Goal: Information Seeking & Learning: Learn about a topic

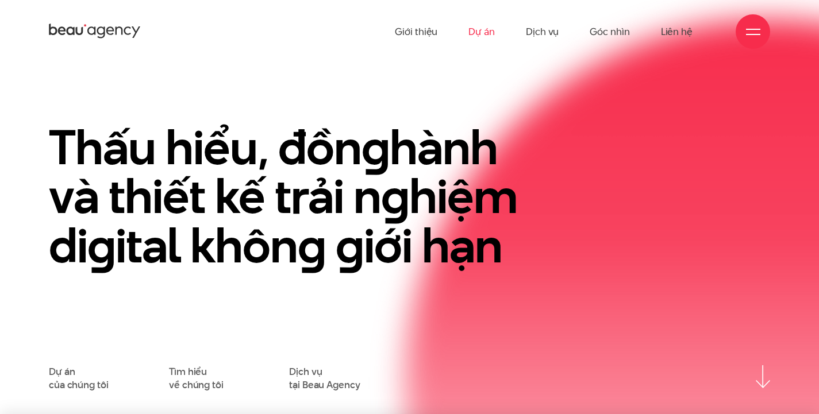
click at [475, 32] on link "Dự án" at bounding box center [481, 31] width 26 height 63
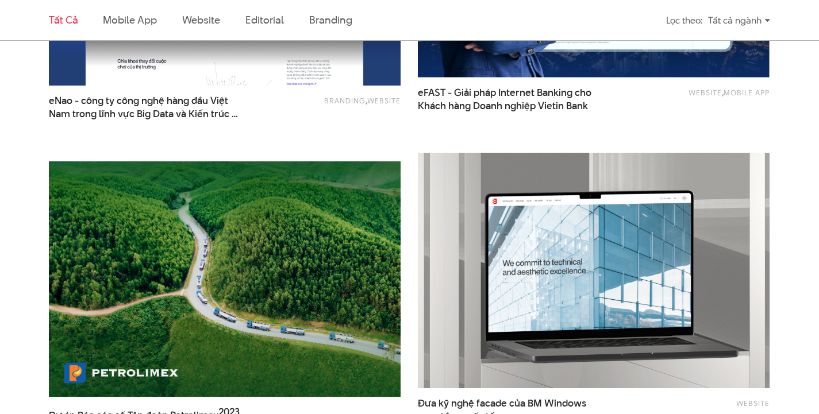
scroll to position [1626, 0]
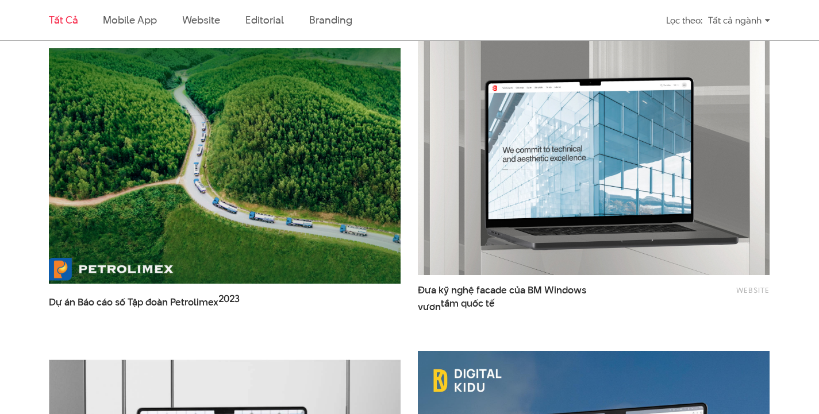
click at [190, 174] on img at bounding box center [224, 165] width 387 height 259
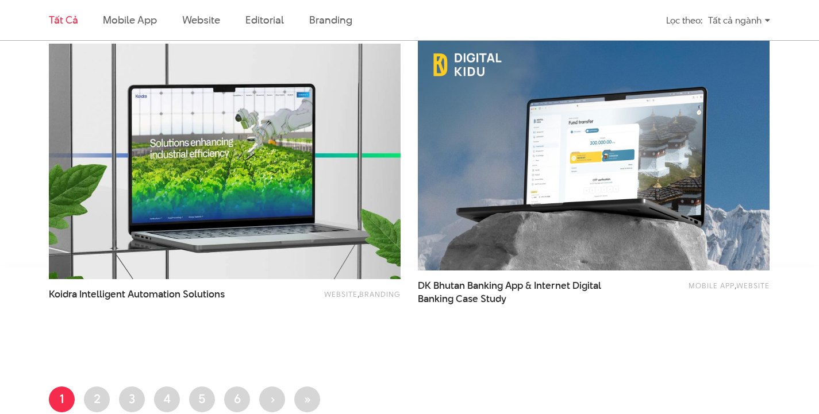
scroll to position [2277, 0]
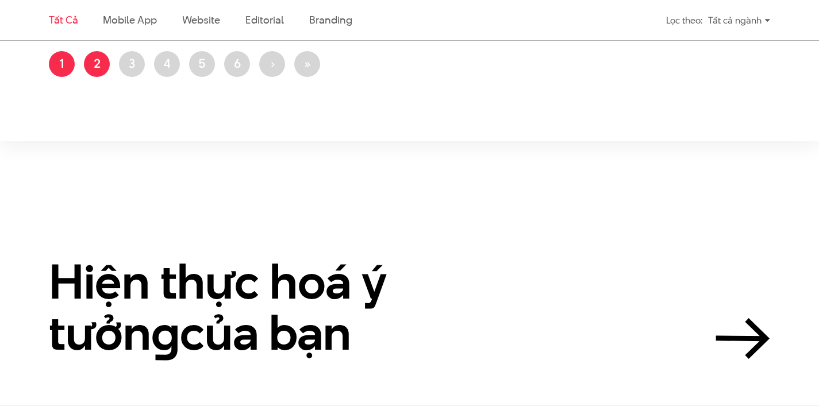
click at [106, 67] on link "Trang 2" at bounding box center [97, 64] width 26 height 26
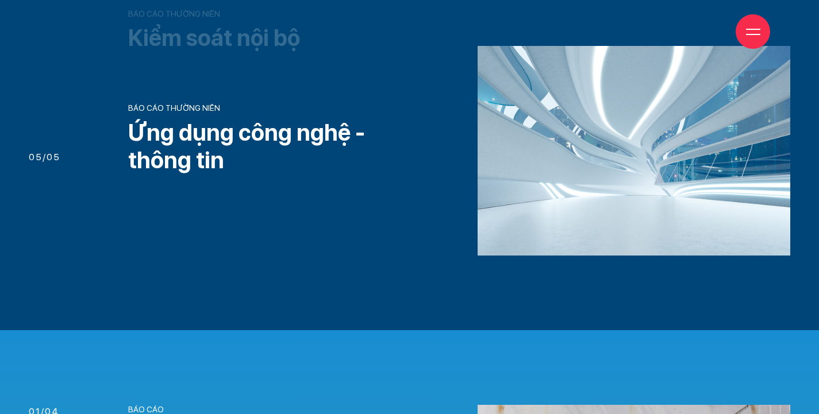
scroll to position [1034, 0]
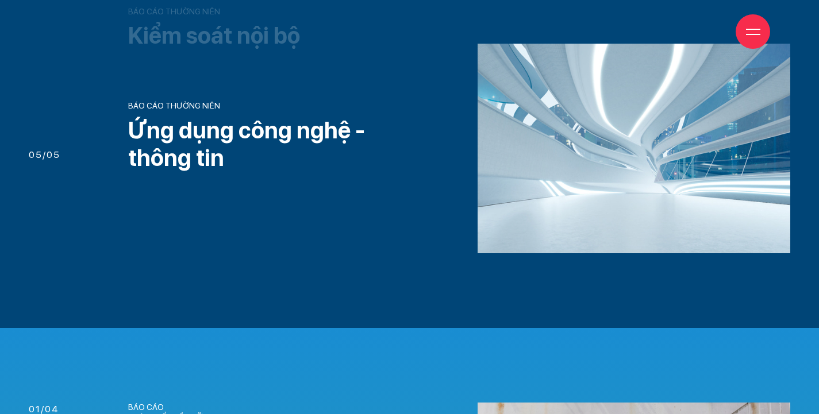
click at [209, 140] on h3 "Ứng dụng công nghệ - thông tin" at bounding box center [267, 144] width 278 height 55
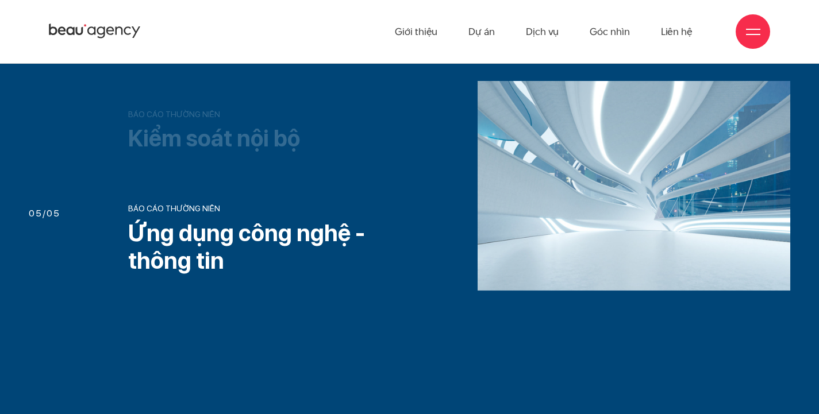
click at [209, 140] on h3 "Kiểm soát nội bộ" at bounding box center [267, 139] width 278 height 28
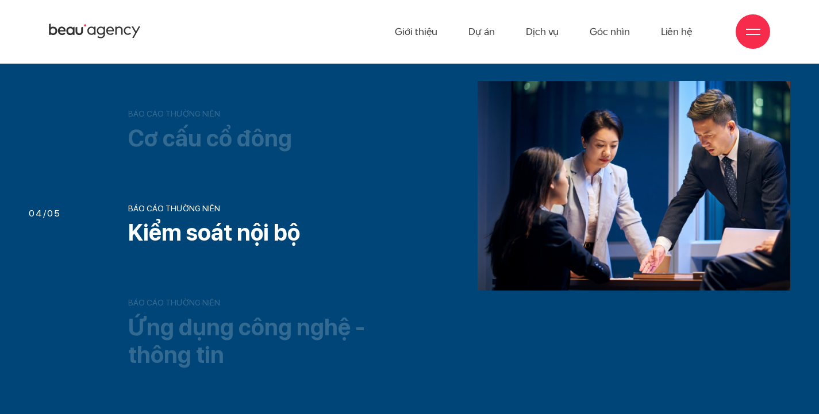
click at [209, 140] on h3 "Cơ cấu cổ đông" at bounding box center [267, 139] width 278 height 28
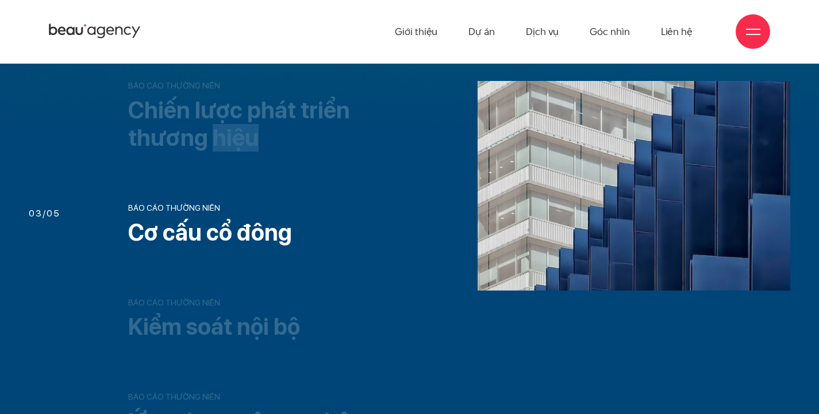
click at [209, 140] on h3 "Chiến lược phát triển thương hiệu" at bounding box center [267, 124] width 278 height 55
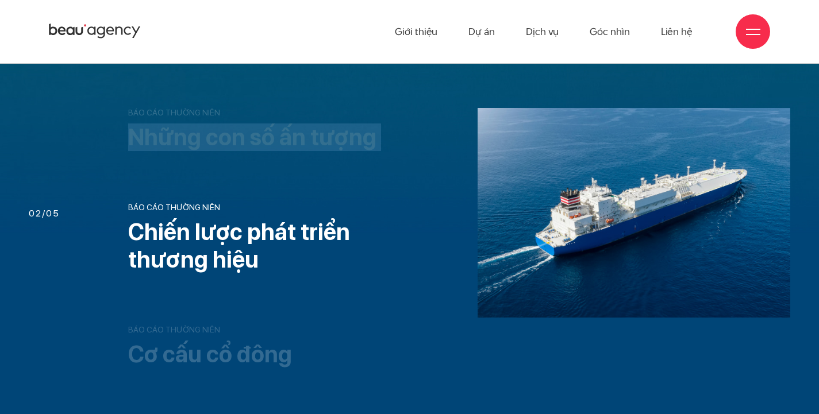
click at [209, 140] on h3 "Những con số ấn tượng" at bounding box center [267, 138] width 278 height 28
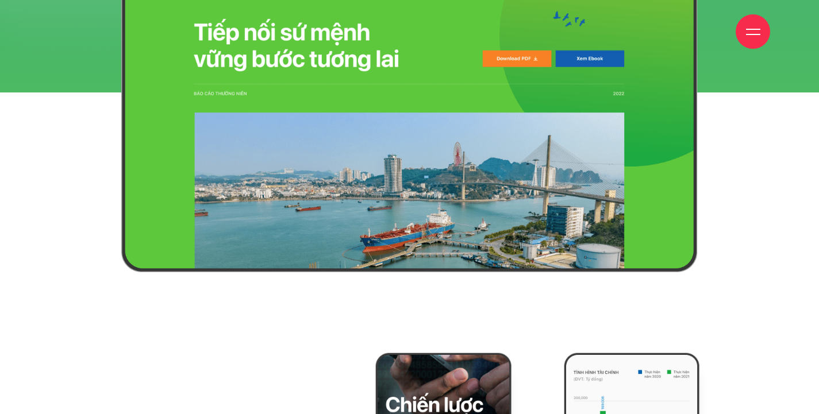
scroll to position [2538, 0]
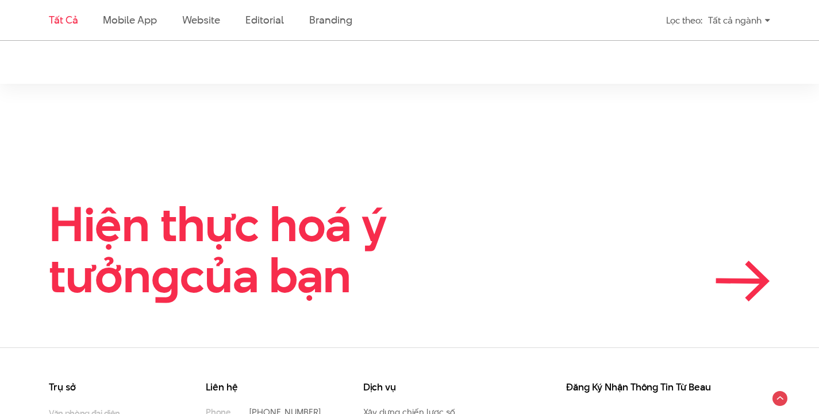
scroll to position [2195, 0]
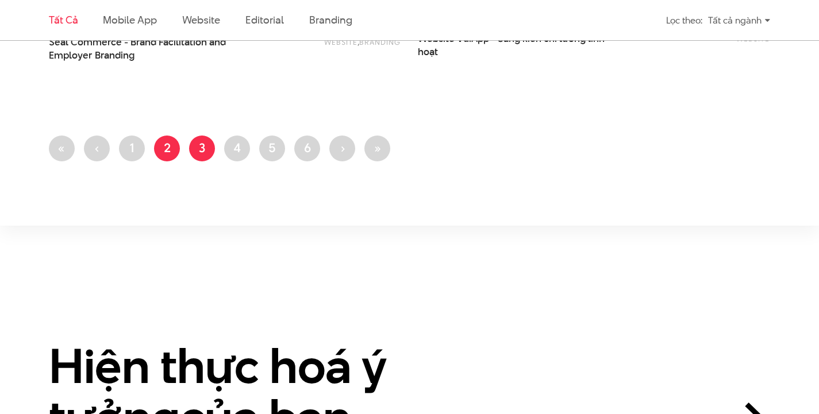
click at [205, 155] on link "Trang 3" at bounding box center [202, 149] width 26 height 26
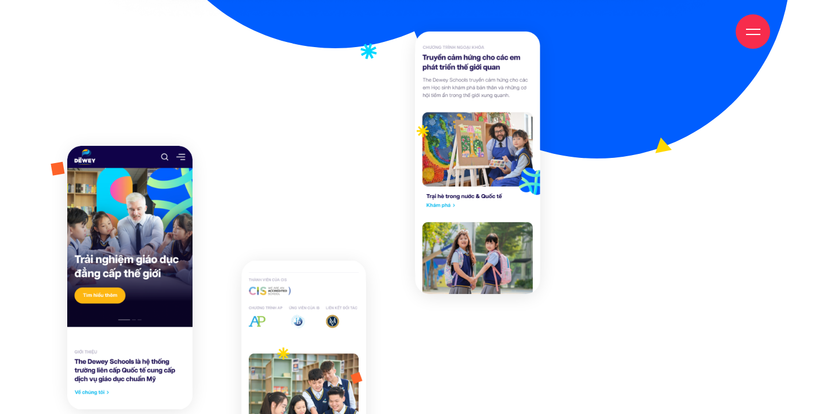
scroll to position [1450, 0]
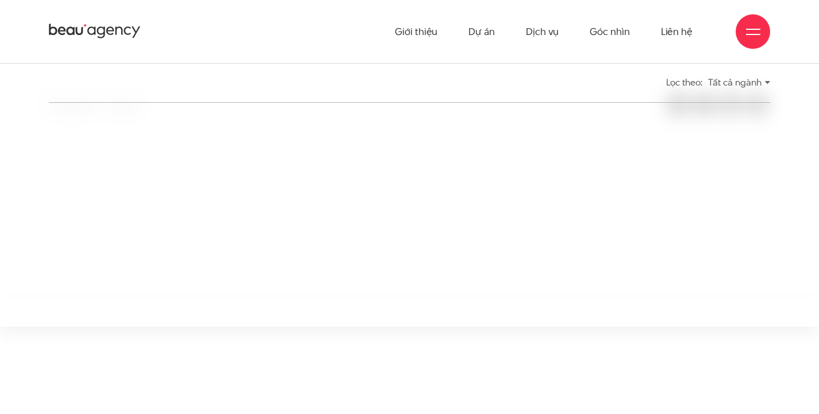
scroll to position [283, 0]
